Goal: Find specific page/section: Find specific page/section

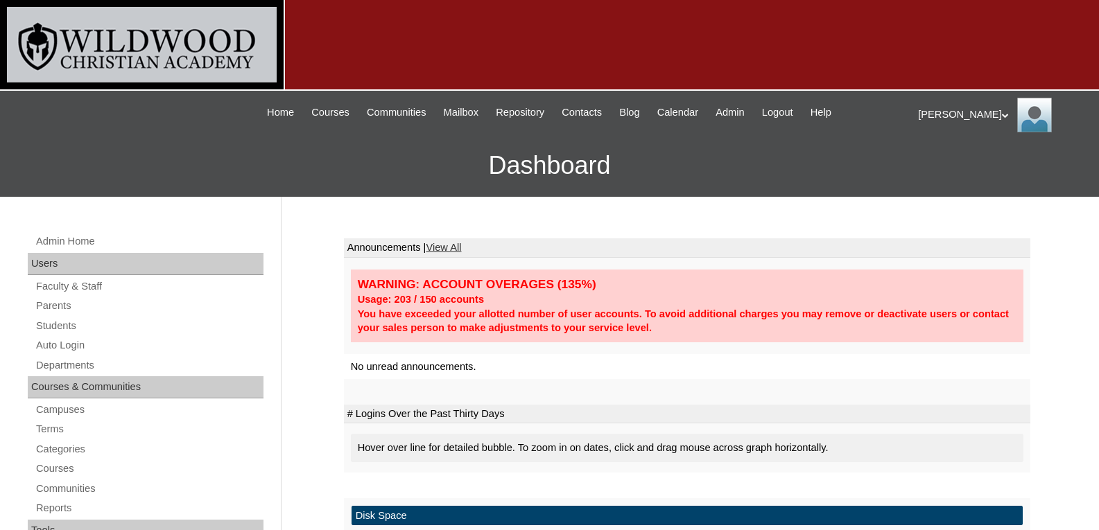
click at [82, 347] on link "Auto Login" at bounding box center [149, 345] width 229 height 17
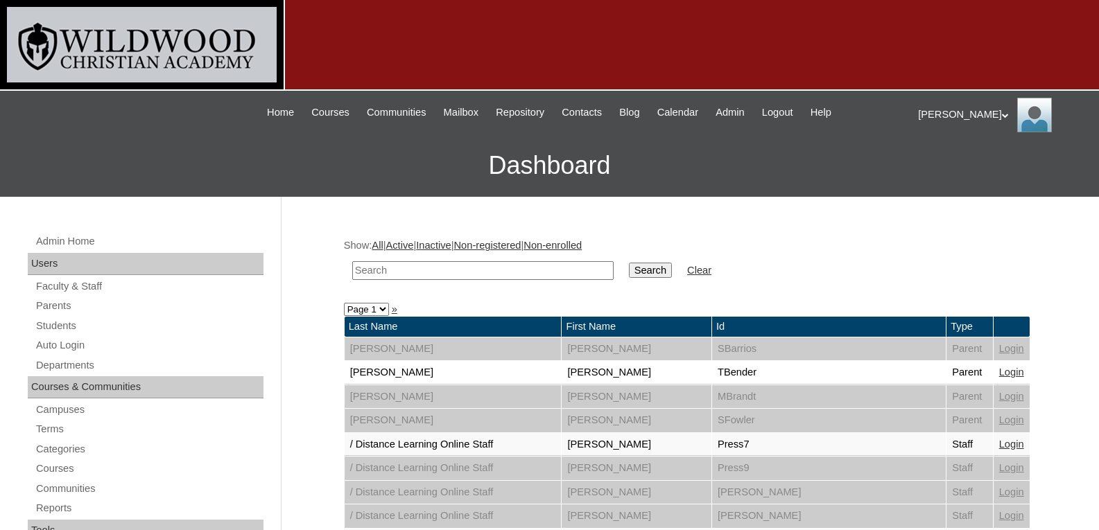
click at [406, 269] on input "text" at bounding box center [482, 270] width 261 height 19
type input "f"
type input "grov"
click at [629, 263] on input "Search" at bounding box center [650, 270] width 43 height 15
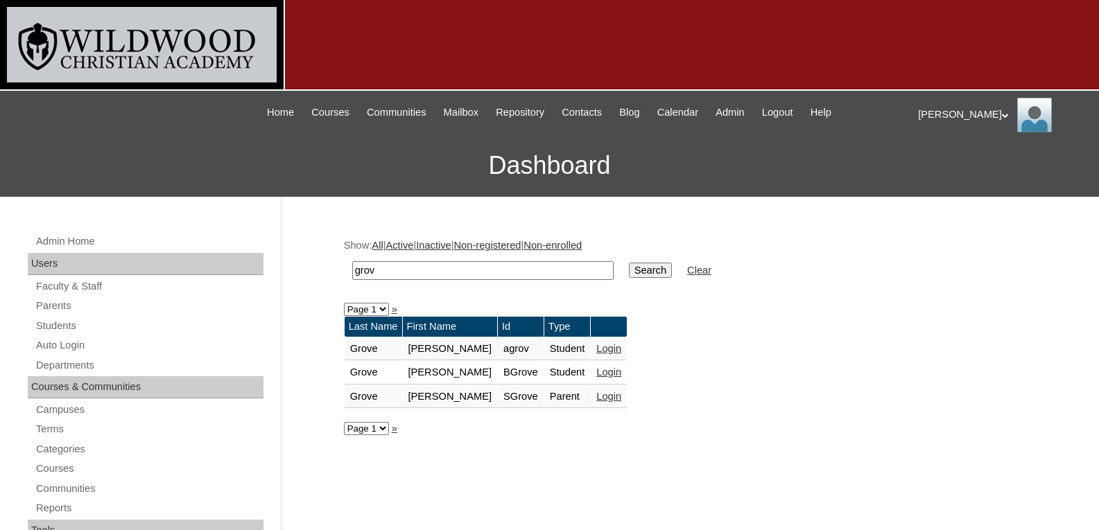
click at [596, 397] on link "Login" at bounding box center [608, 396] width 25 height 11
